Goal: Information Seeking & Learning: Learn about a topic

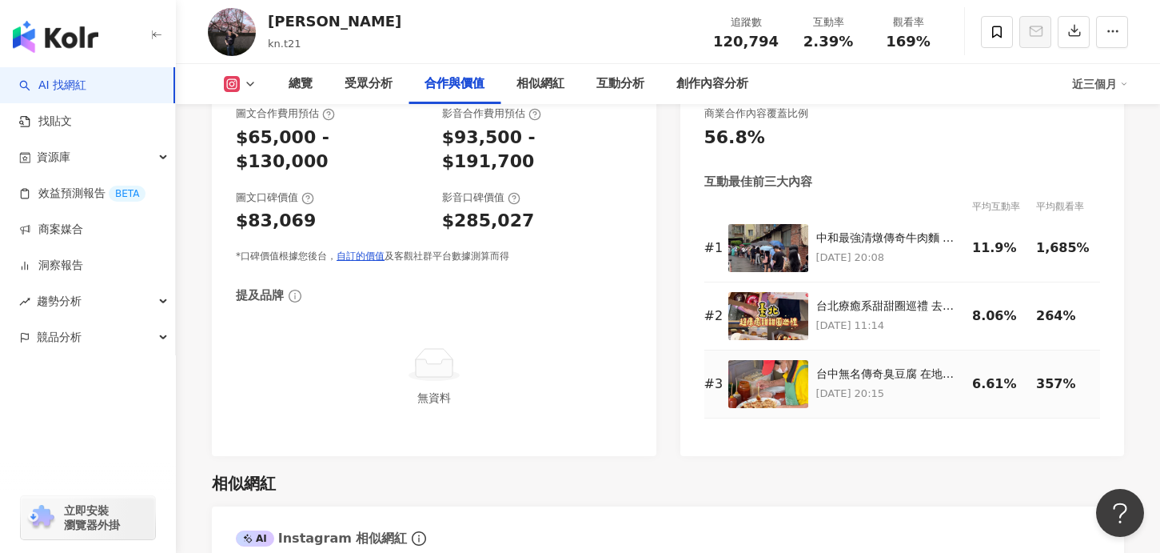
scroll to position [2231, 0]
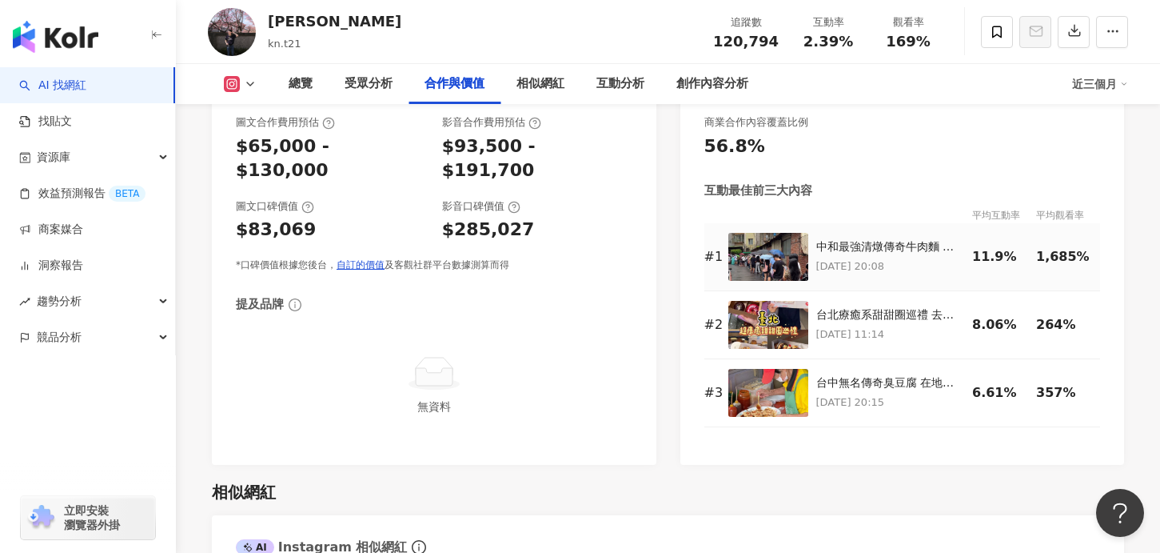
click at [770, 262] on img at bounding box center [768, 257] width 80 height 48
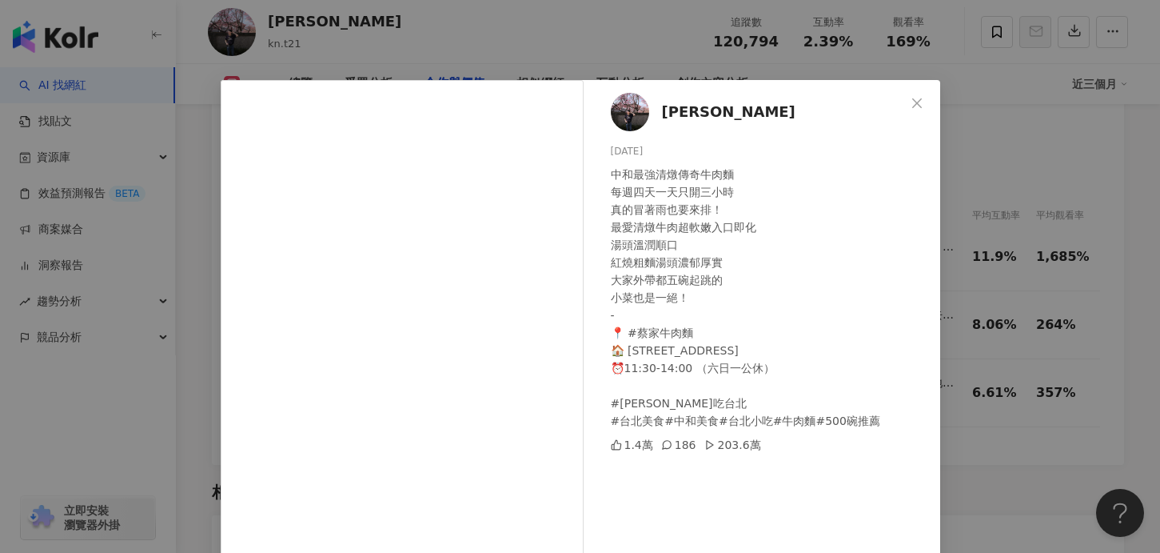
click at [983, 364] on div "Jon 황곤종 2025/7/8 中和最強清燉傳奇牛肉麵 每週四天一天只開三小時 真的冒著雨也要來排！ 最愛清燉牛肉超軟嫩入口即化 湯頭溫潤順口 紅燒粗麵湯頭…" at bounding box center [580, 276] width 1160 height 553
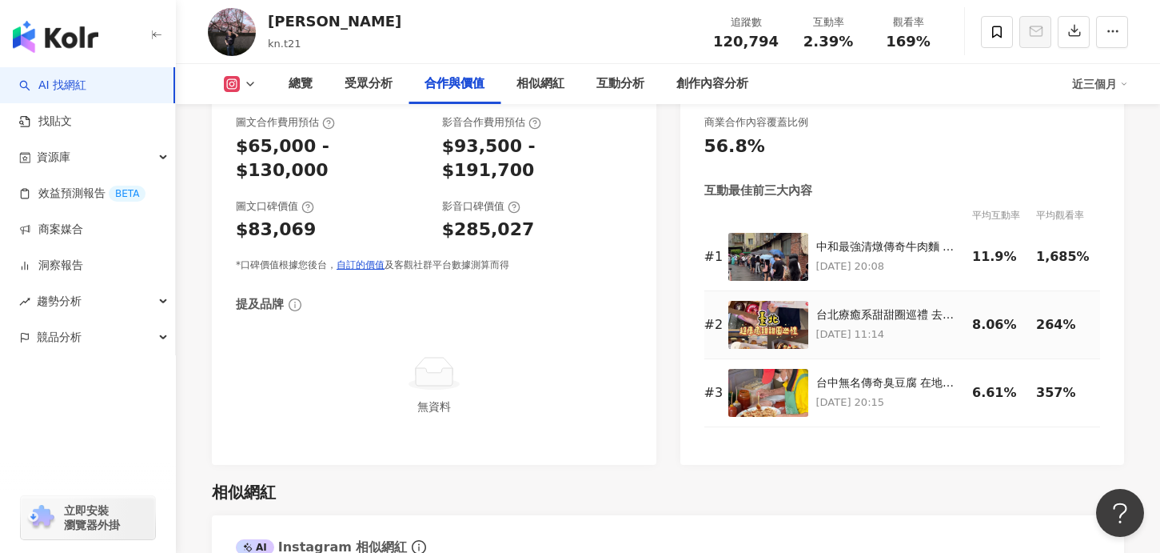
click at [778, 327] on img at bounding box center [768, 325] width 80 height 48
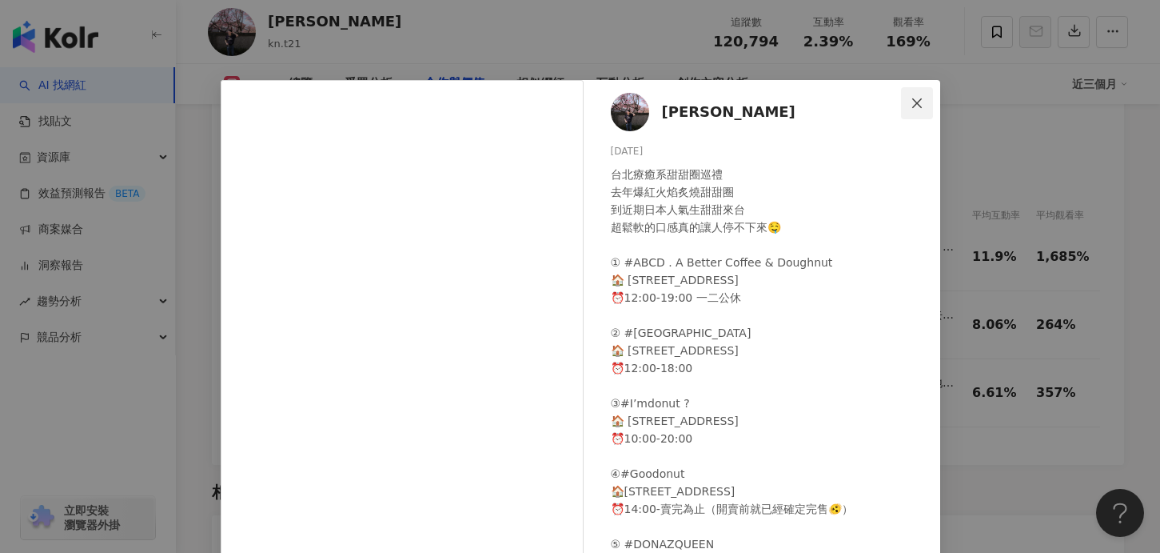
click at [920, 97] on icon "close" at bounding box center [917, 103] width 13 height 13
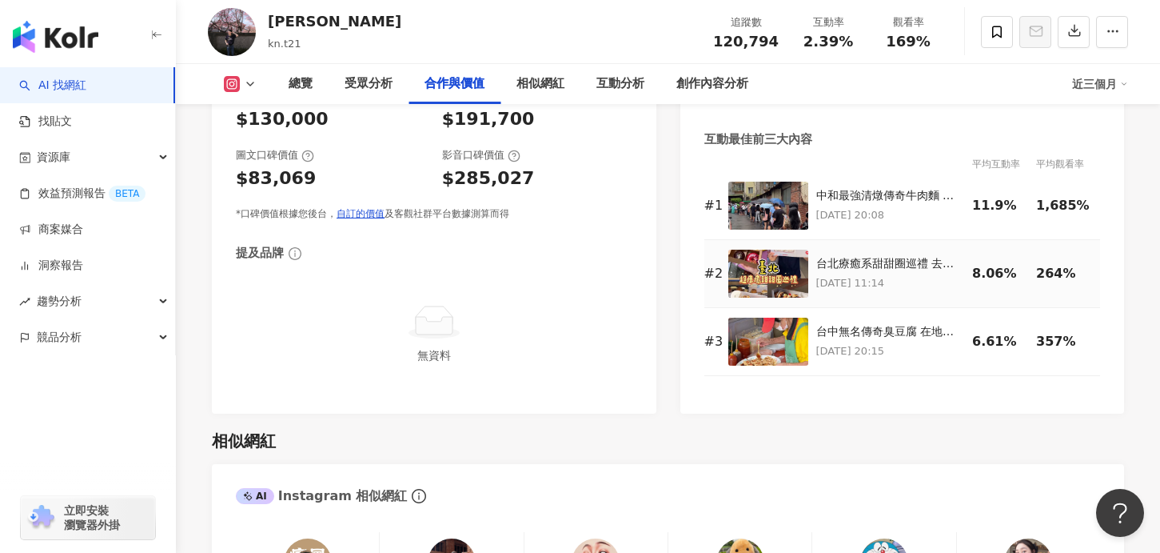
scroll to position [2301, 0]
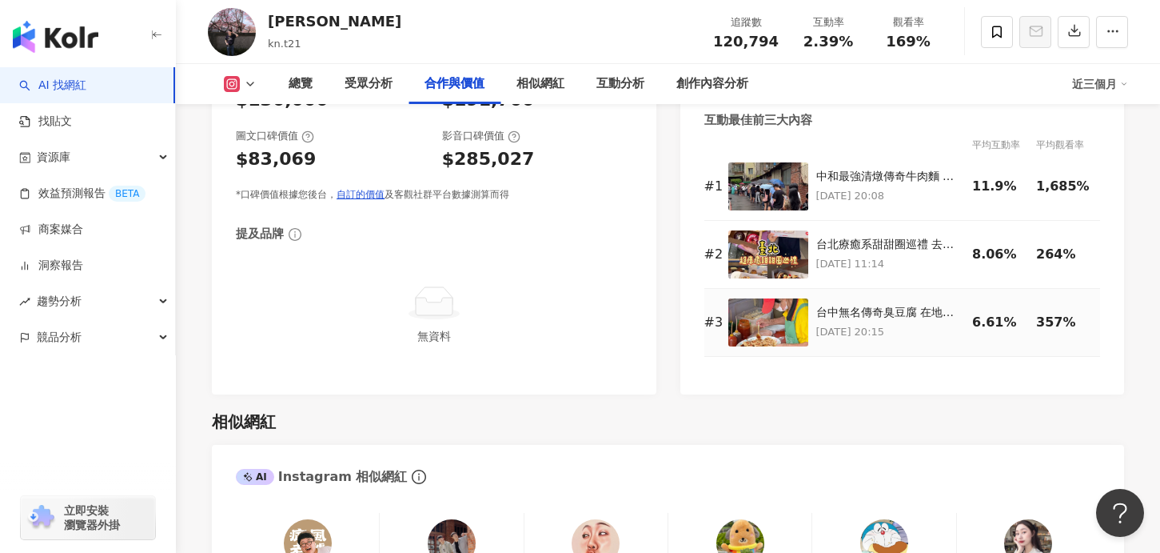
click at [761, 328] on img at bounding box center [768, 322] width 80 height 48
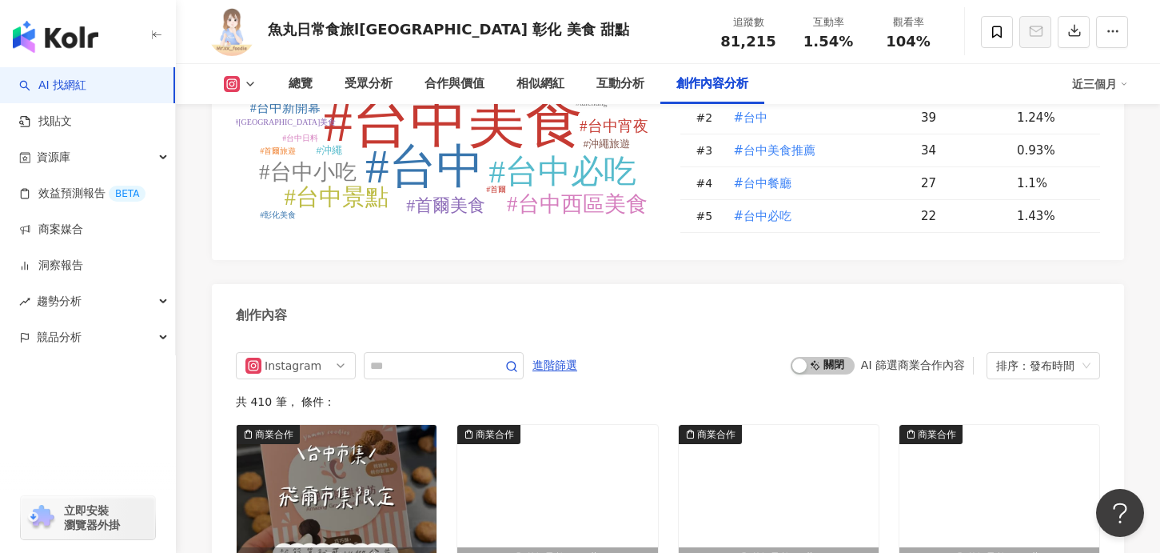
scroll to position [4844, 0]
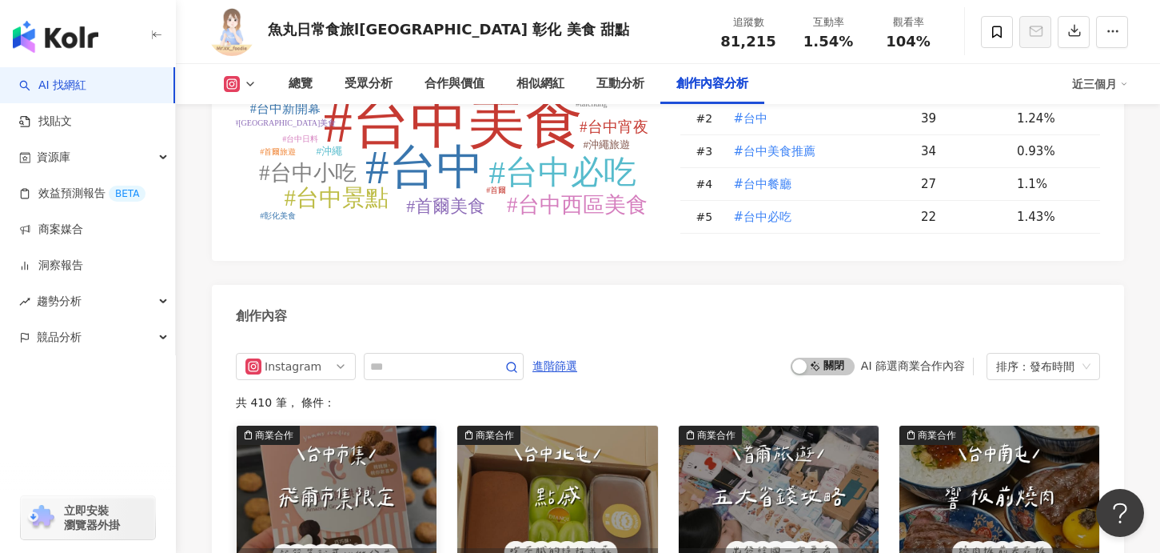
click at [322, 425] on img "button" at bounding box center [337, 496] width 200 height 142
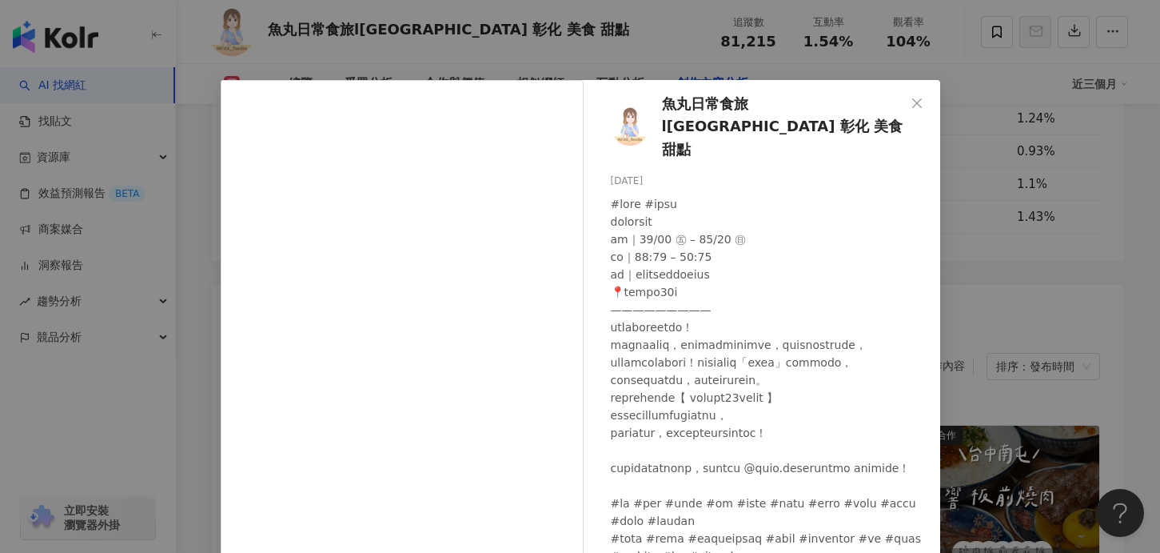
click at [1019, 289] on div "魚丸日常食旅l台中 台北 彰化 美食 甜點 2025/10/7 隱藏 27 1.5萬 查看原始貼文" at bounding box center [580, 276] width 1160 height 553
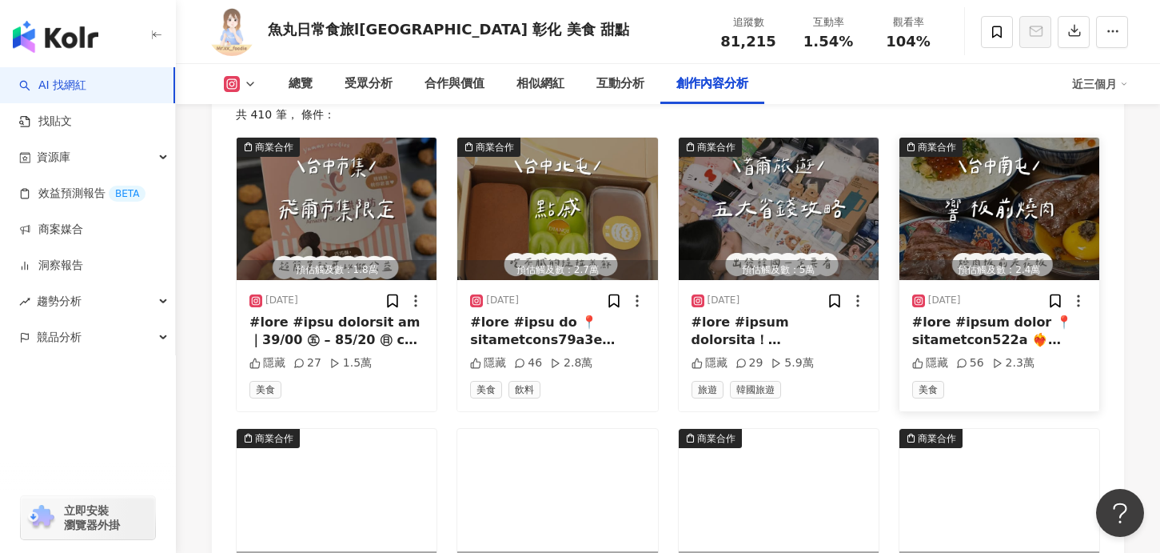
scroll to position [5136, 0]
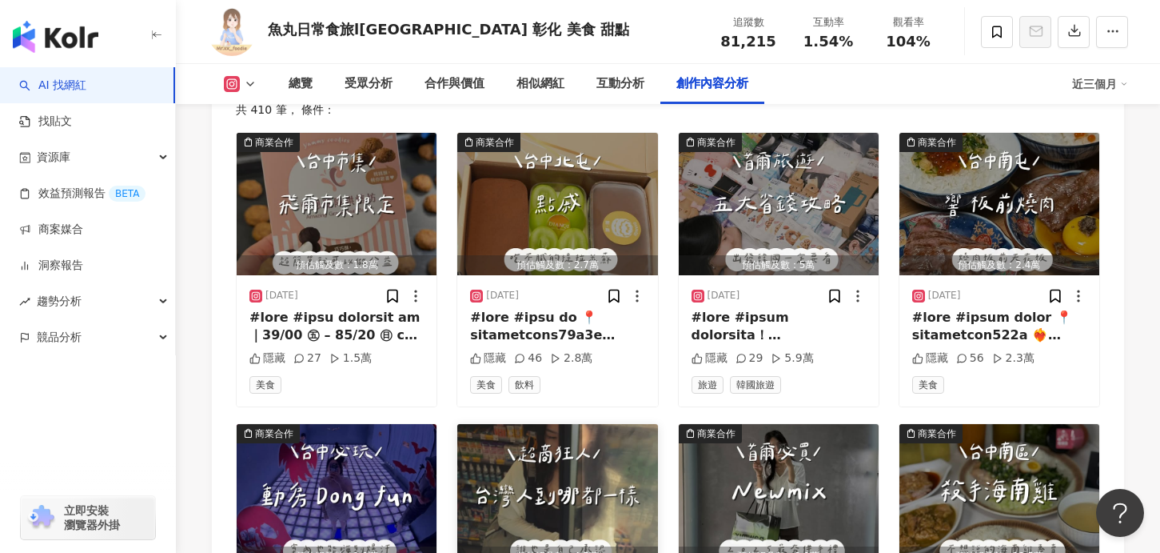
click at [584, 424] on img "button" at bounding box center [557, 495] width 200 height 142
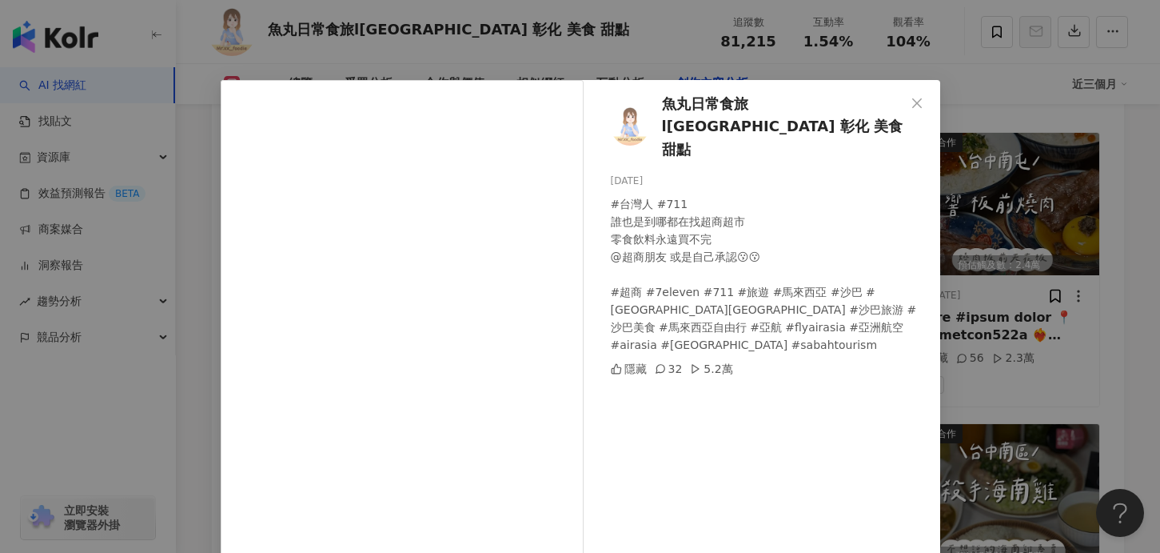
click at [1025, 311] on div "魚丸日常食旅l台中 台北 彰化 美食 甜點 2025/9/30 #台灣人 #711 誰也是到哪都在找超商超市 零食飲料永遠買不完 @超商朋友 或是自己承認😗😗…" at bounding box center [580, 276] width 1160 height 553
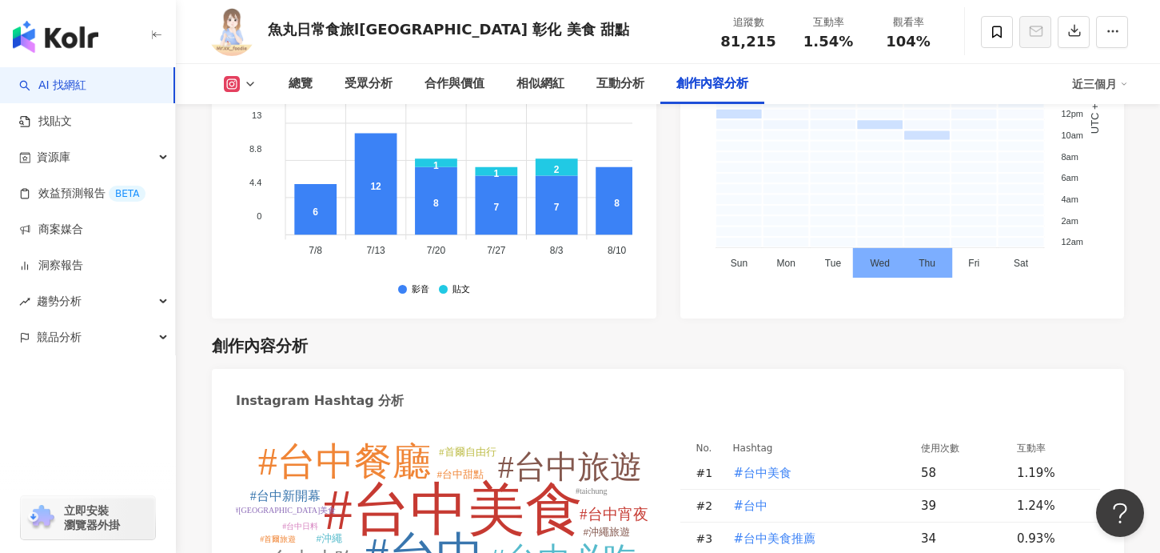
scroll to position [4959, 0]
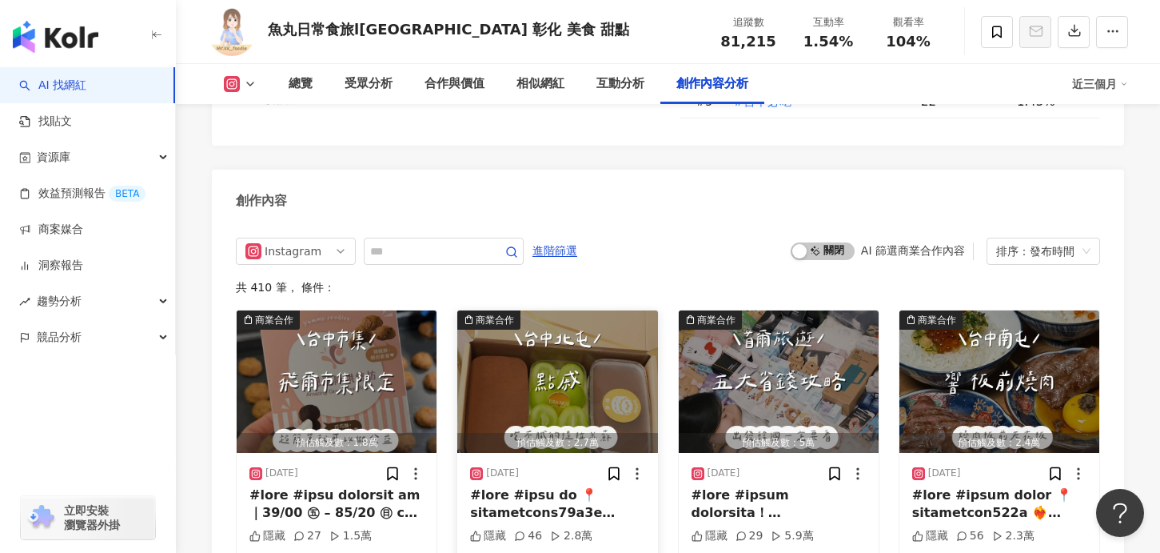
click at [549, 310] on img "button" at bounding box center [557, 381] width 200 height 142
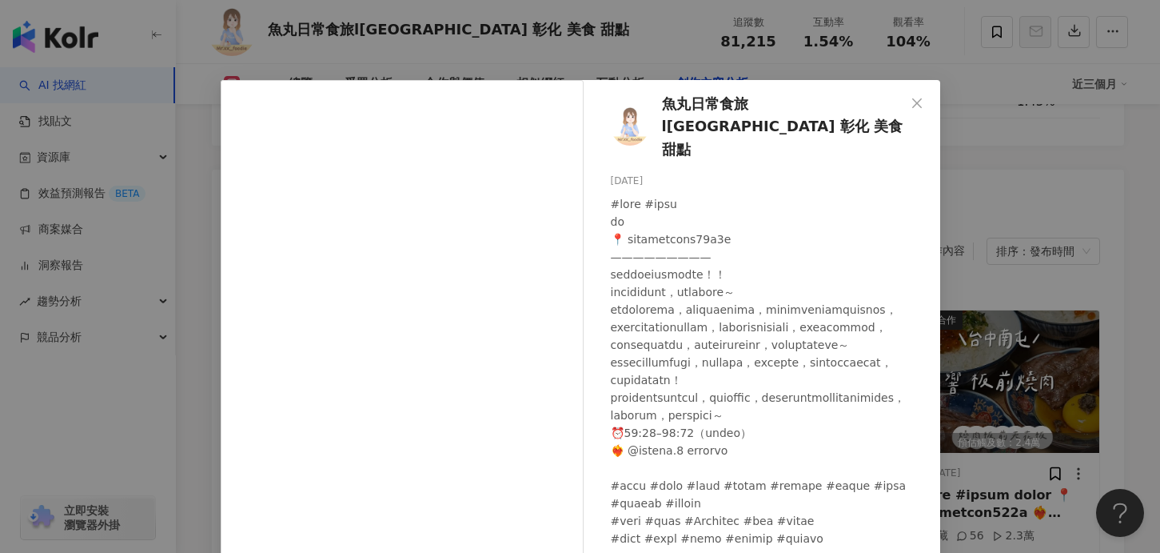
click at [1002, 389] on div "魚丸日常食旅l台中 台北 彰化 美食 甜點 2025/10/6 隱藏 46 2.8萬 查看原始貼文" at bounding box center [580, 276] width 1160 height 553
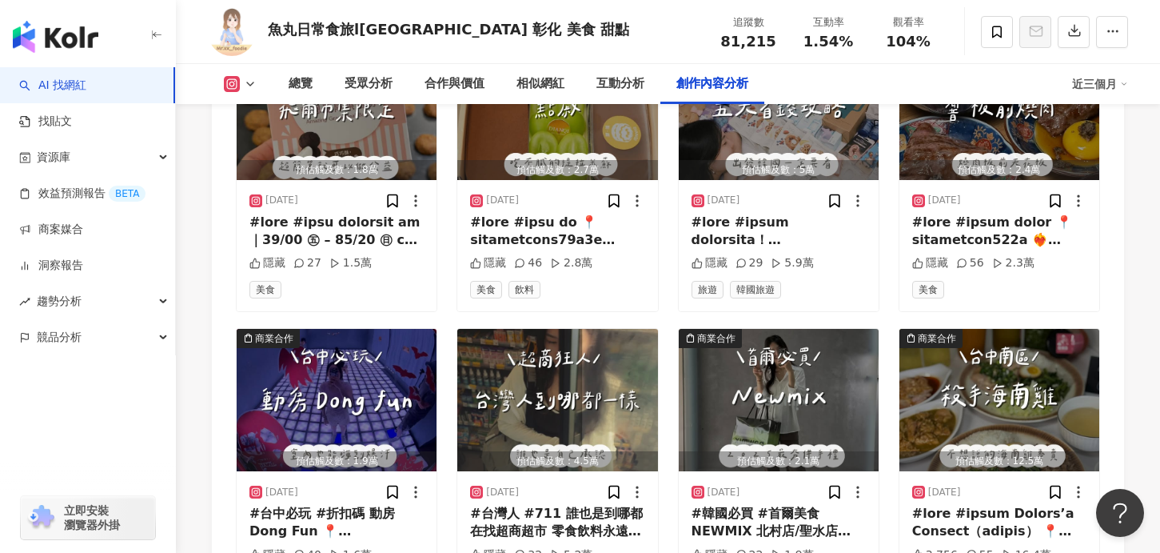
scroll to position [4944, 0]
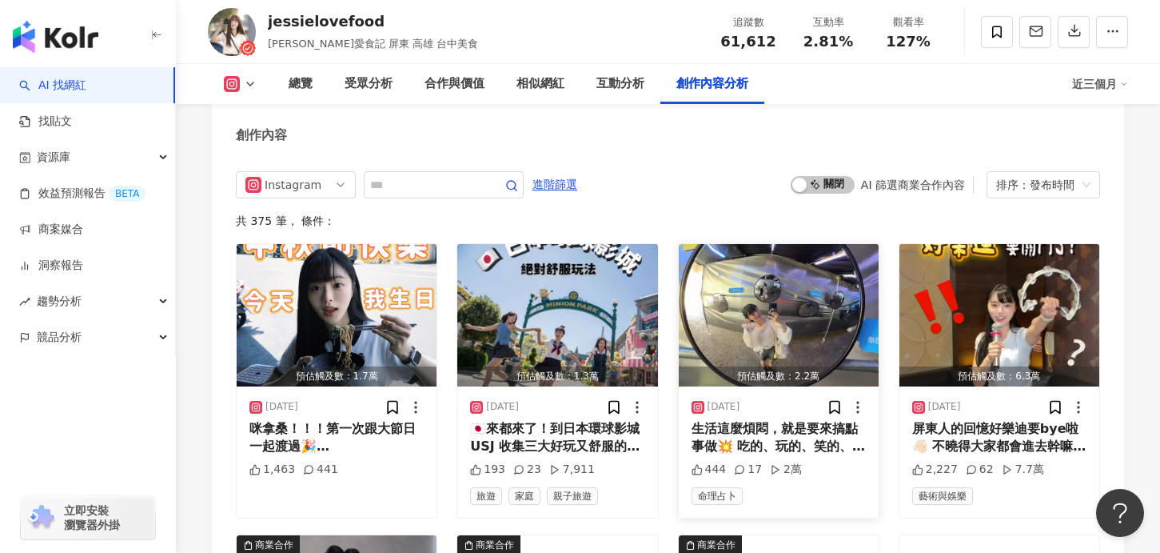
scroll to position [4970, 0]
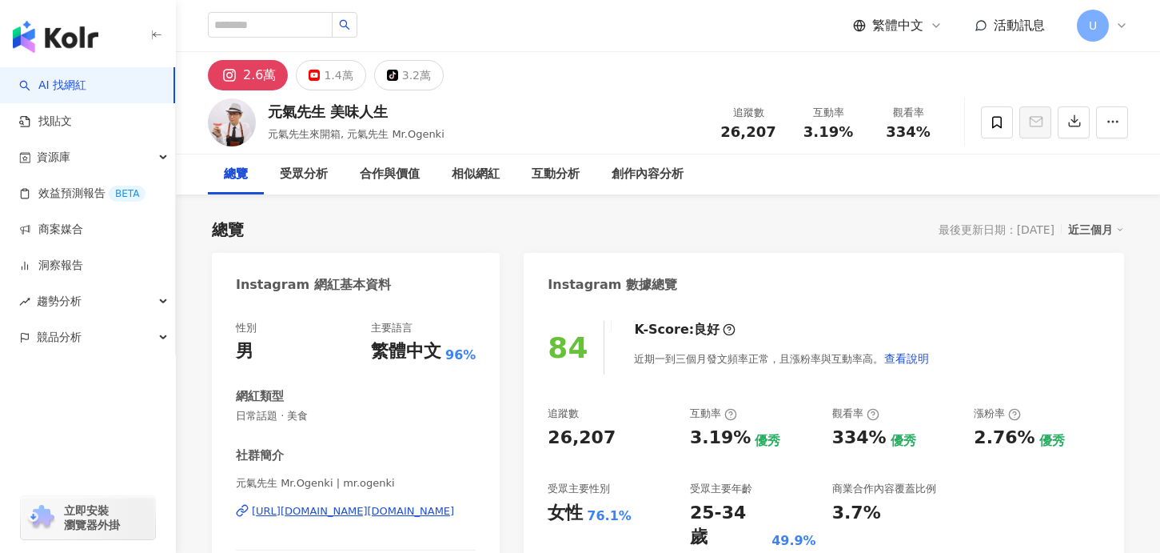
click at [816, 451] on div "追蹤數 26,207 互動率 3.19% 優秀 觀看率 334% 優秀 漲粉率 2.76% 優秀 受眾主要性別 女性 76.1% 受眾主要年齡 25-34 歲…" at bounding box center [824, 477] width 553 height 143
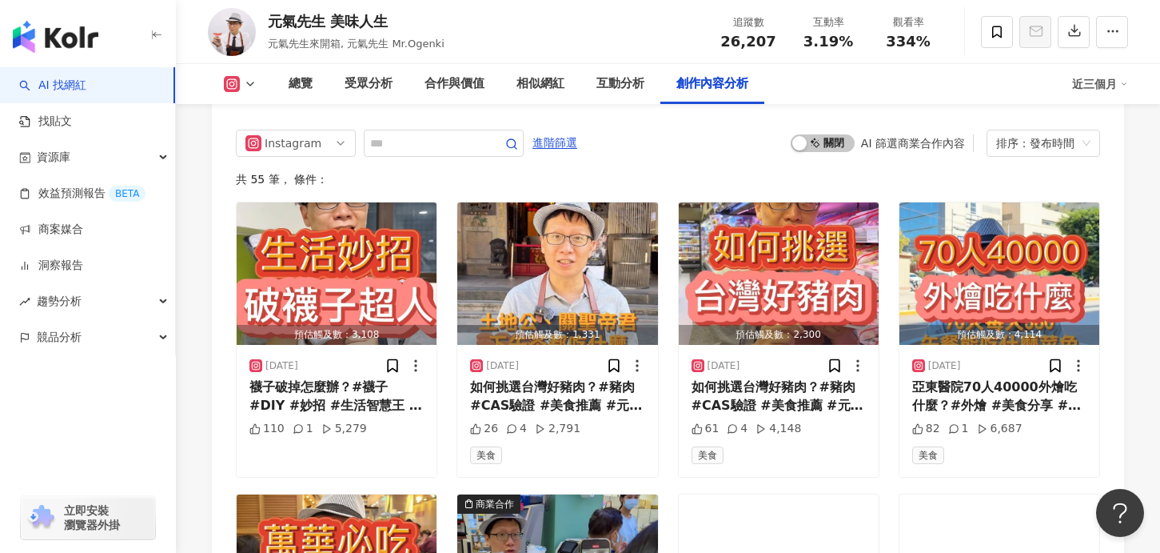
scroll to position [4900, 0]
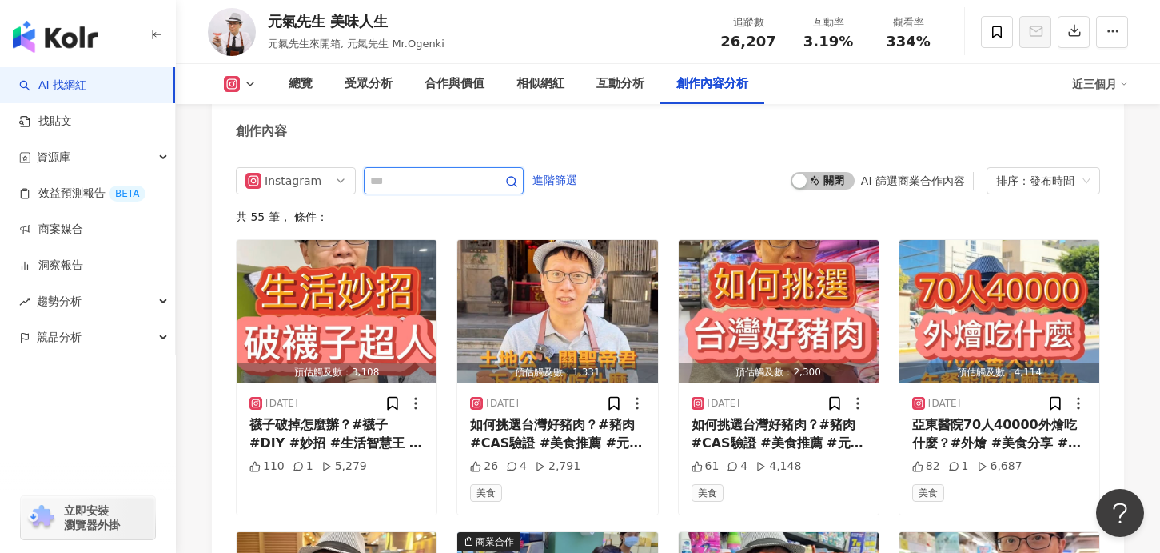
click at [453, 175] on input "text" at bounding box center [426, 180] width 112 height 19
type input "*"
type input "**"
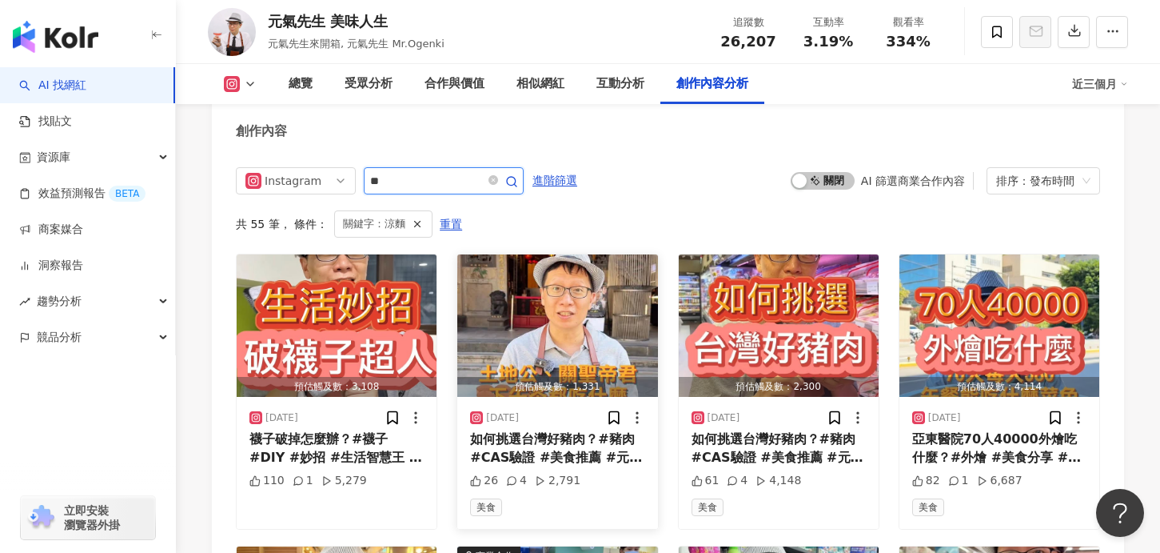
scroll to position [4896, 0]
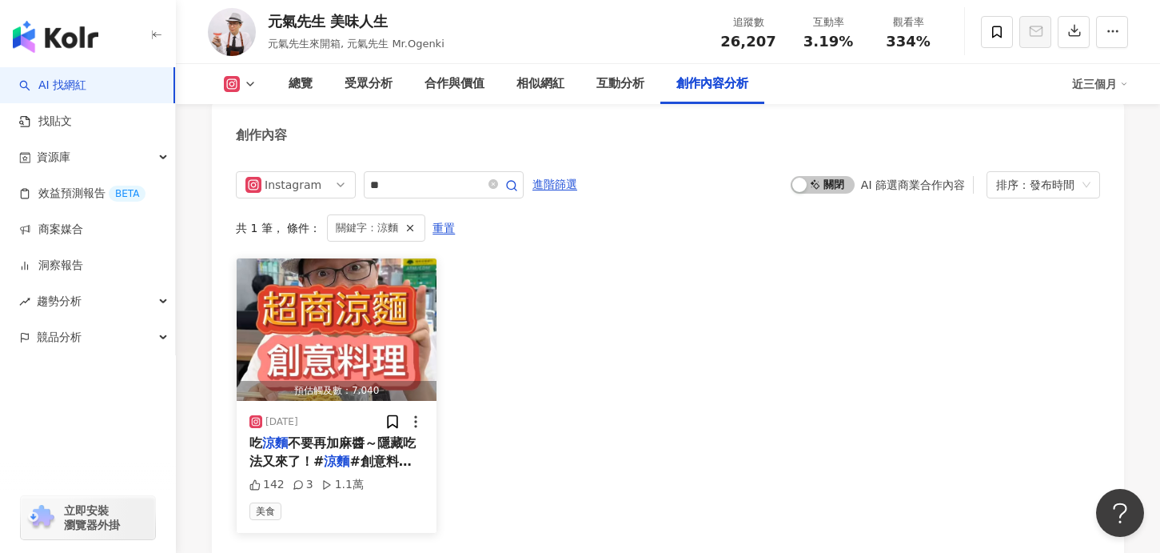
click at [353, 334] on img "button" at bounding box center [337, 329] width 200 height 142
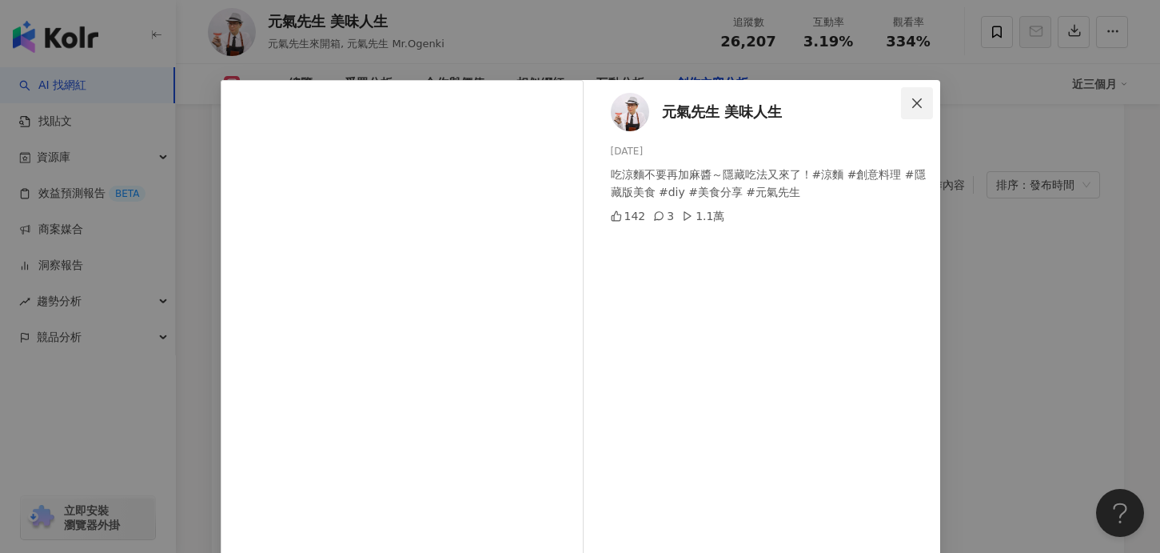
click at [926, 102] on span "Close" at bounding box center [917, 103] width 32 height 13
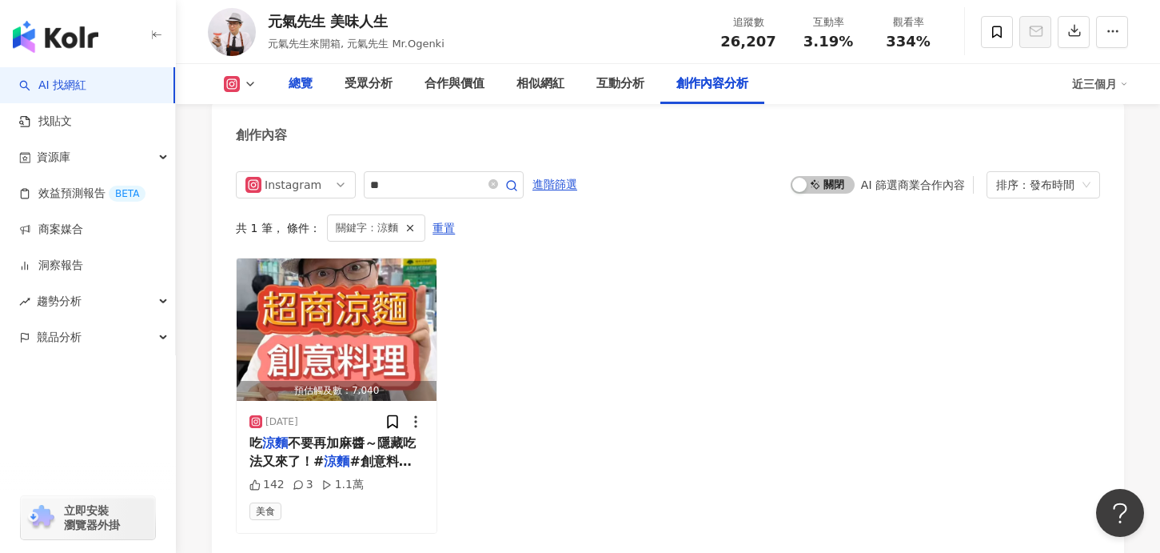
click at [308, 82] on div "總覽" at bounding box center [301, 83] width 24 height 19
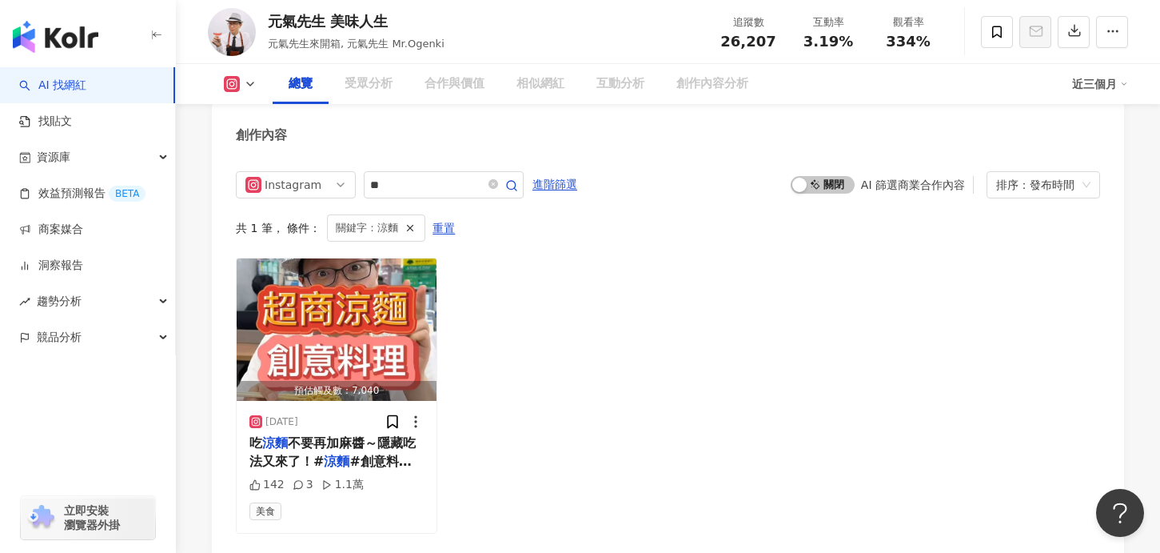
scroll to position [98, 0]
